Goal: Entertainment & Leisure: Consume media (video, audio)

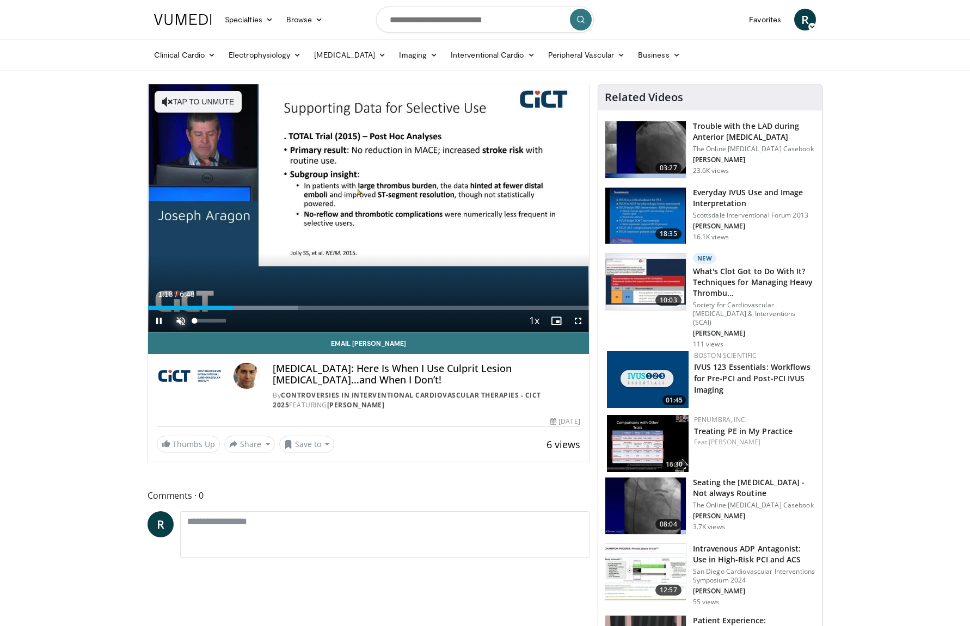
click at [179, 322] on span "Video Player" at bounding box center [181, 321] width 22 height 22
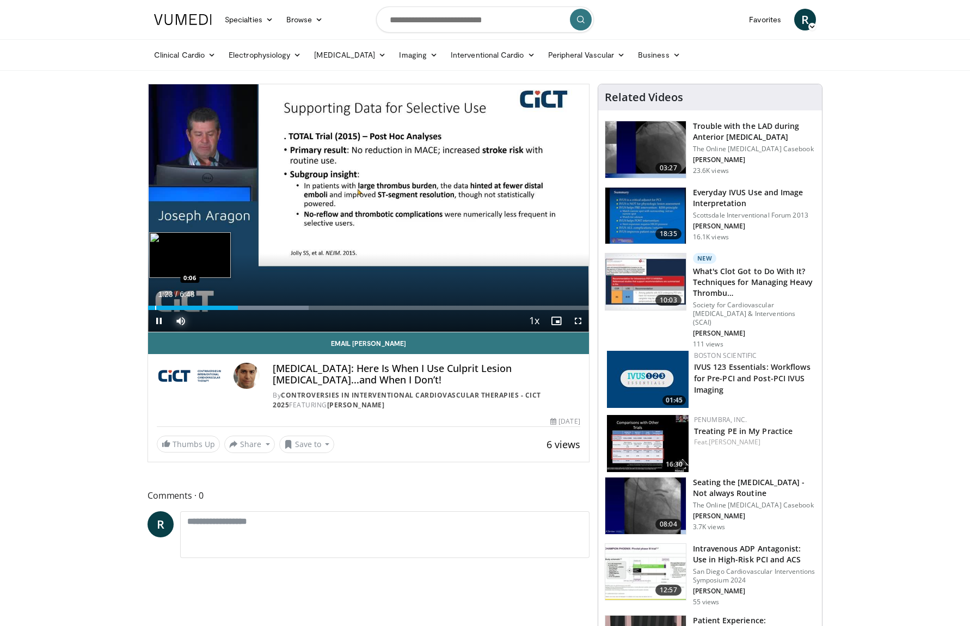
click at [155, 308] on div "Progress Bar" at bounding box center [155, 308] width 1 height 4
